Goal: Information Seeking & Learning: Learn about a topic

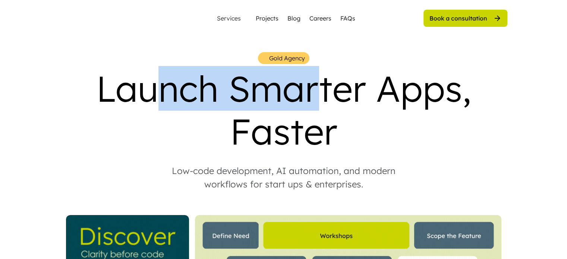
click at [320, 95] on div "Launch Smarter Apps, Faster" at bounding box center [284, 110] width 448 height 86
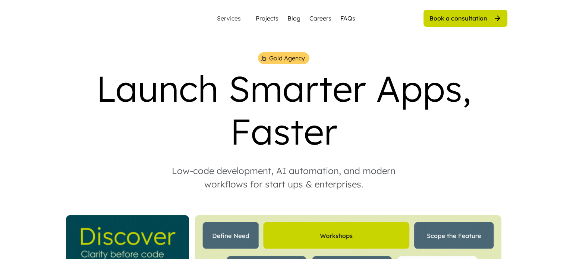
click at [141, 90] on div "Launch Smarter Apps, Faster" at bounding box center [284, 110] width 448 height 86
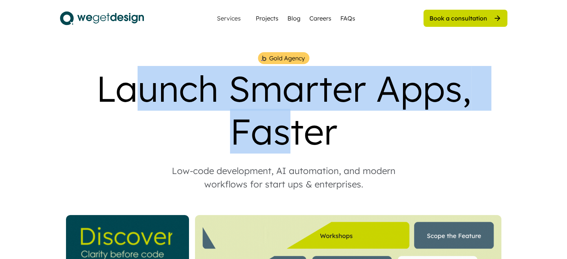
drag, startPoint x: 127, startPoint y: 90, endPoint x: 299, endPoint y: 141, distance: 178.9
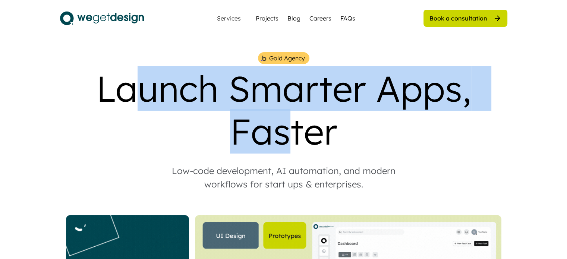
click at [282, 125] on div "Launch Smarter Apps, Faster" at bounding box center [284, 110] width 448 height 86
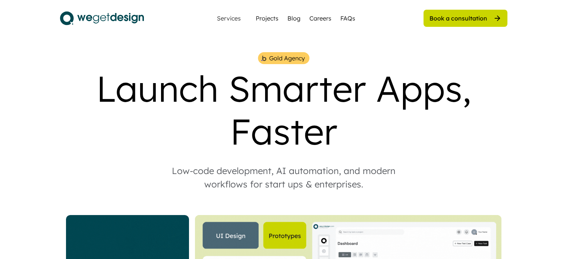
click at [301, 141] on div "Launch Smarter Apps, Faster" at bounding box center [284, 110] width 448 height 86
drag, startPoint x: 206, startPoint y: 170, endPoint x: 340, endPoint y: 258, distance: 161.3
click at [254, 181] on div "Low-code development, AI automation, and modern workflows for start ups & enter…" at bounding box center [284, 177] width 254 height 27
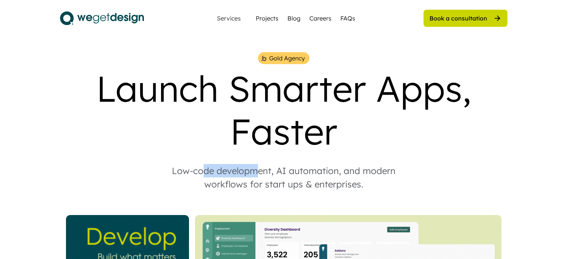
click at [276, 186] on div "Low-code development, AI automation, and modern workflows for start ups & enter…" at bounding box center [284, 177] width 254 height 27
click at [304, 177] on div "Low-code development, AI automation, and modern workflows for start ups & enter…" at bounding box center [284, 177] width 254 height 27
